Goal: Use online tool/utility: Utilize a website feature to perform a specific function

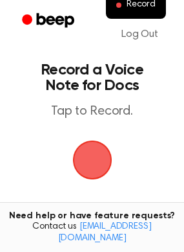
click at [94, 170] on span "button" at bounding box center [91, 159] width 39 height 39
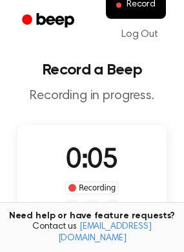
scroll to position [129, 0]
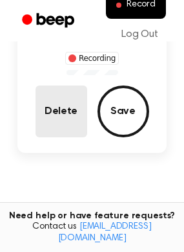
click at [74, 123] on button "Delete" at bounding box center [62, 111] width 52 height 52
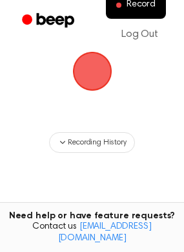
click at [91, 81] on span "button" at bounding box center [92, 71] width 36 height 36
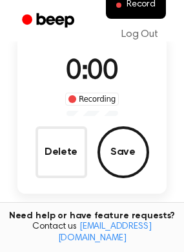
scroll to position [129, 0]
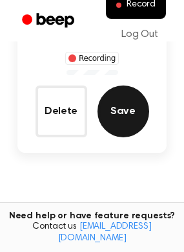
click at [129, 118] on button "Save" at bounding box center [124, 111] width 52 height 52
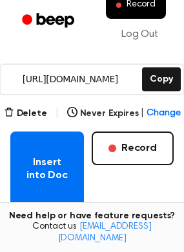
scroll to position [52, 0]
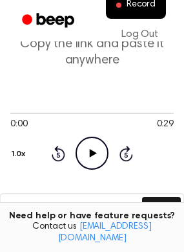
click at [88, 153] on icon "Play Audio" at bounding box center [92, 152] width 33 height 33
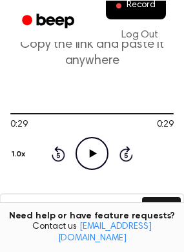
scroll to position [116, 0]
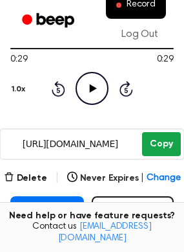
click at [150, 151] on button "Copy" at bounding box center [161, 144] width 38 height 24
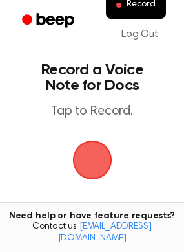
click at [87, 160] on span "button" at bounding box center [91, 159] width 39 height 39
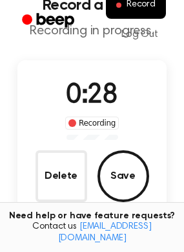
scroll to position [129, 0]
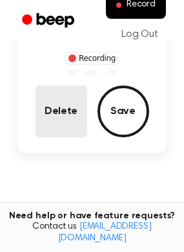
click at [67, 116] on button "Delete" at bounding box center [62, 111] width 52 height 52
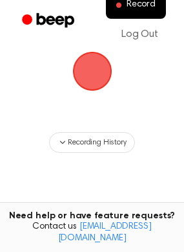
scroll to position [24, 0]
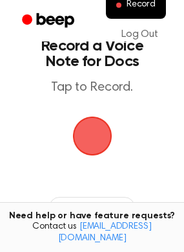
click at [90, 133] on span "button" at bounding box center [92, 136] width 36 height 36
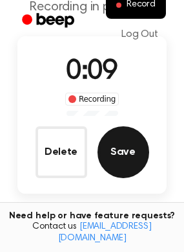
scroll to position [0, 0]
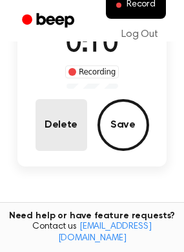
click at [63, 134] on button "Delete" at bounding box center [62, 125] width 52 height 52
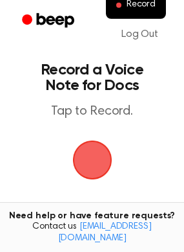
click at [96, 163] on span "button" at bounding box center [92, 160] width 36 height 36
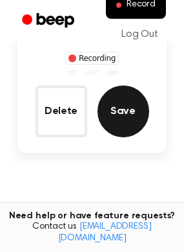
click at [122, 116] on button "Save" at bounding box center [124, 111] width 52 height 52
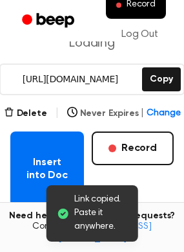
scroll to position [181, 0]
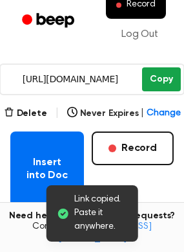
click at [156, 78] on button "Copy" at bounding box center [161, 79] width 38 height 24
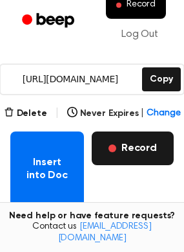
click at [139, 151] on button "Record" at bounding box center [133, 148] width 82 height 34
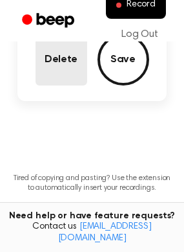
click at [49, 69] on button "Delete" at bounding box center [62, 60] width 52 height 52
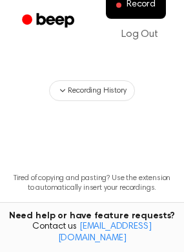
scroll to position [76, 0]
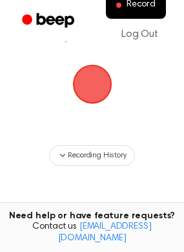
click at [84, 89] on span "button" at bounding box center [91, 84] width 39 height 39
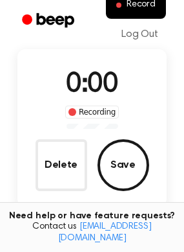
scroll to position [116, 0]
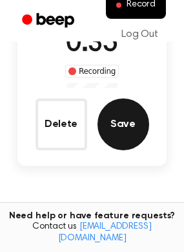
click at [125, 122] on button "Save" at bounding box center [124, 124] width 52 height 52
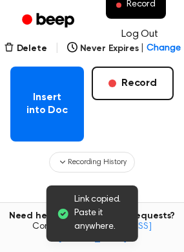
scroll to position [52, 0]
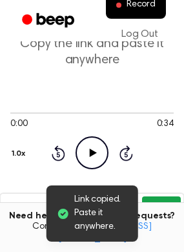
click at [162, 203] on button "Copy" at bounding box center [161, 209] width 38 height 24
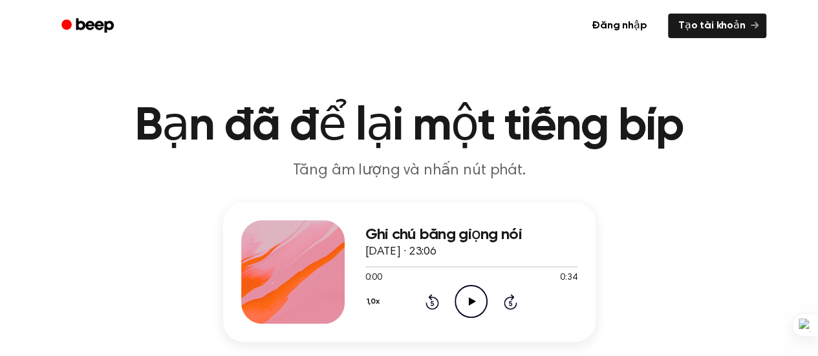
click at [466, 301] on icon "Play Audio" at bounding box center [471, 301] width 33 height 33
